Goal: Task Accomplishment & Management: Manage account settings

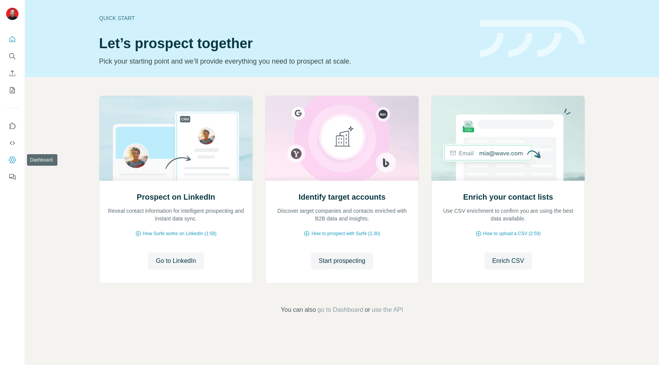
click at [17, 155] on button "Dashboard" at bounding box center [12, 160] width 12 height 14
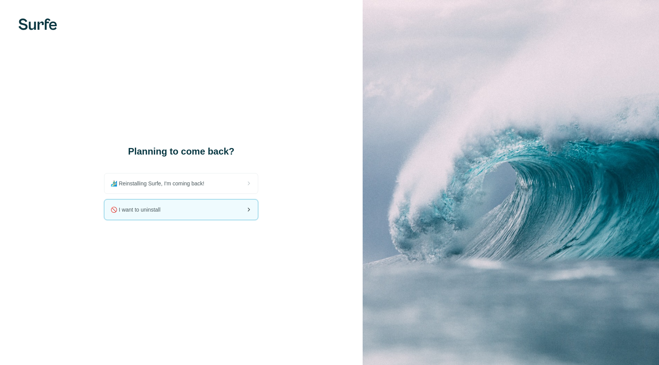
click at [184, 217] on div "🚫 I want to uninstall" at bounding box center [180, 210] width 153 height 20
click at [186, 210] on div "🚫 I want to uninstall" at bounding box center [180, 210] width 153 height 20
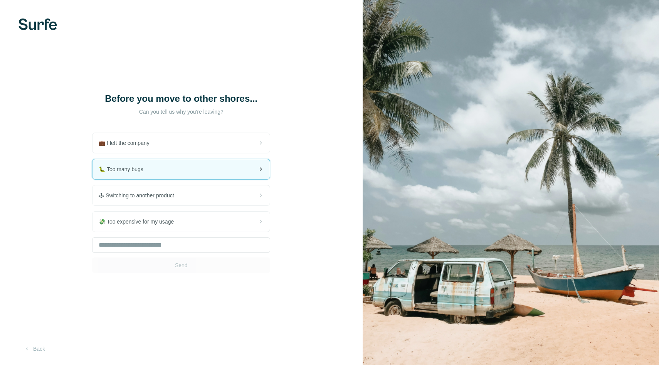
click at [206, 170] on div "🐛 Too many bugs" at bounding box center [181, 169] width 177 height 20
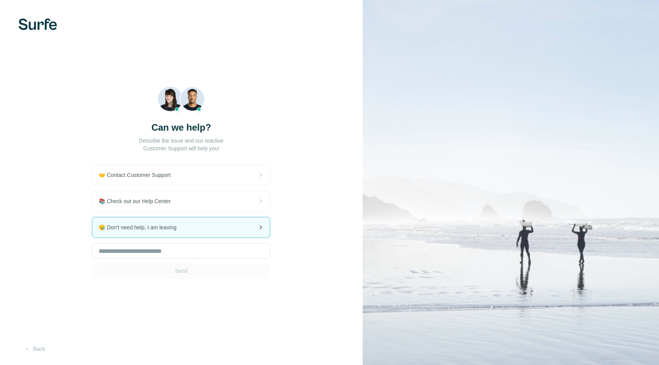
click at [192, 228] on div "😪 Don't need help, I am leaving" at bounding box center [181, 227] width 177 height 20
